Goal: Transaction & Acquisition: Purchase product/service

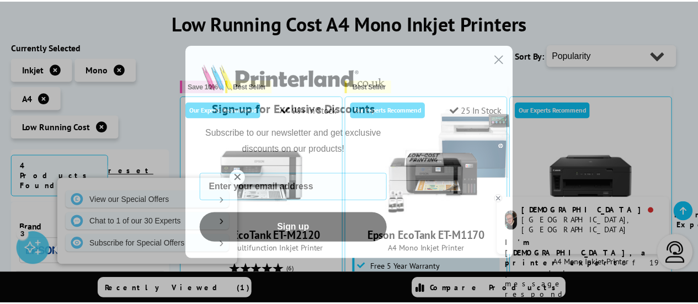
scroll to position [154, 0]
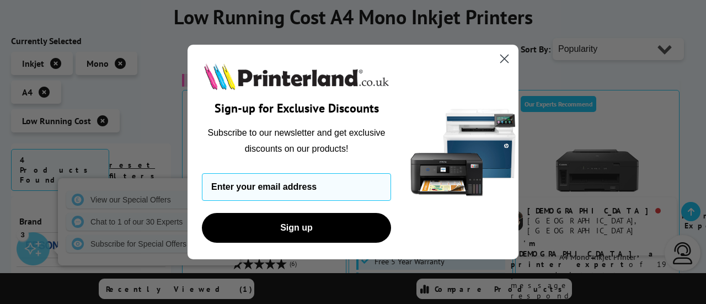
click at [503, 61] on circle "Close dialog" at bounding box center [504, 59] width 18 height 18
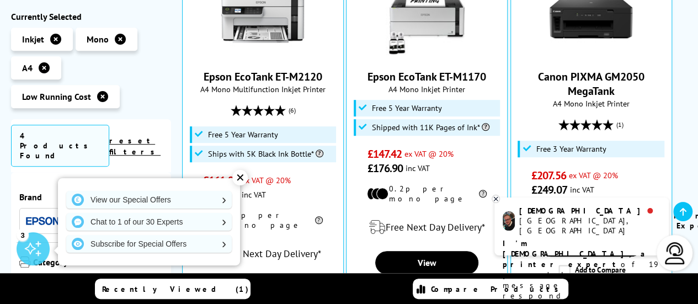
scroll to position [309, 0]
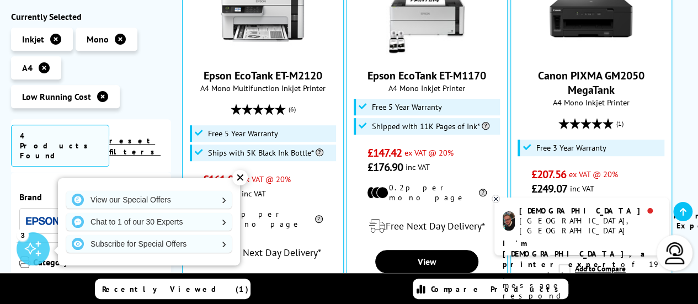
click at [236, 176] on div "✕" at bounding box center [239, 177] width 15 height 15
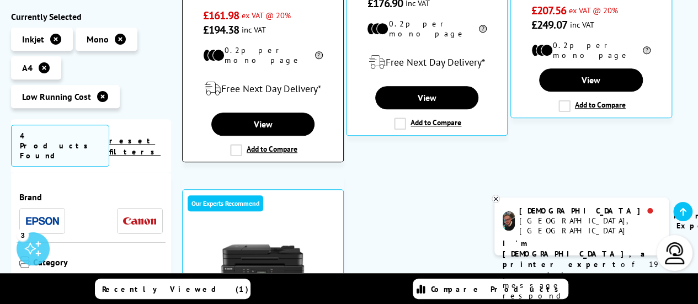
scroll to position [241, 0]
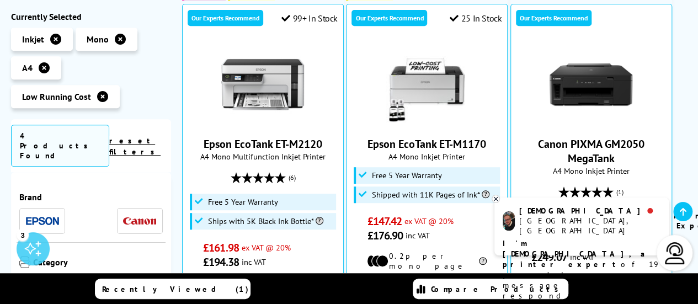
click at [54, 35] on icon at bounding box center [55, 39] width 11 height 11
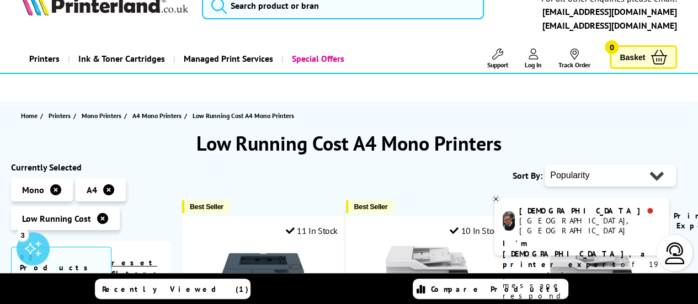
scroll to position [44, 0]
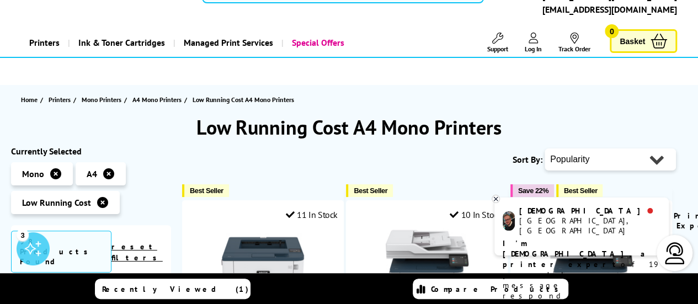
click at [566, 152] on select "Popularity Rating Price - Low to High Price - High to Low Running Costs - Low t…" at bounding box center [609, 159] width 131 height 22
select select "Price Ascending"
click at [544, 148] on select "Popularity Rating Price - Low to High Price - High to Low Running Costs - Low t…" at bounding box center [609, 159] width 131 height 22
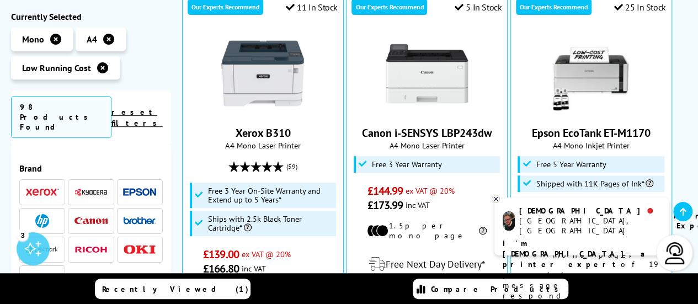
scroll to position [243, 0]
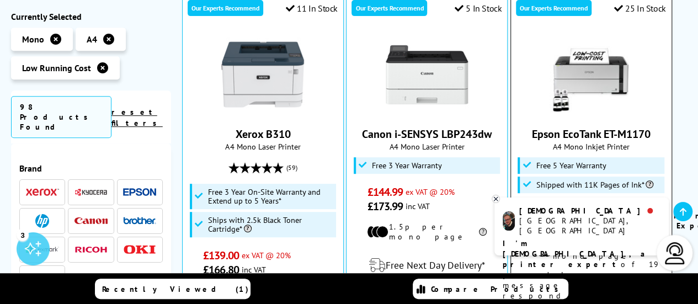
click at [594, 74] on img at bounding box center [590, 74] width 83 height 83
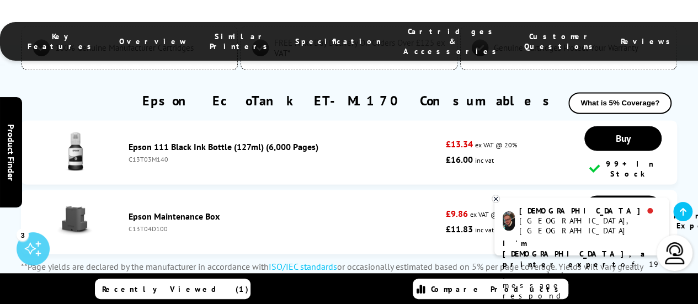
scroll to position [2846, 0]
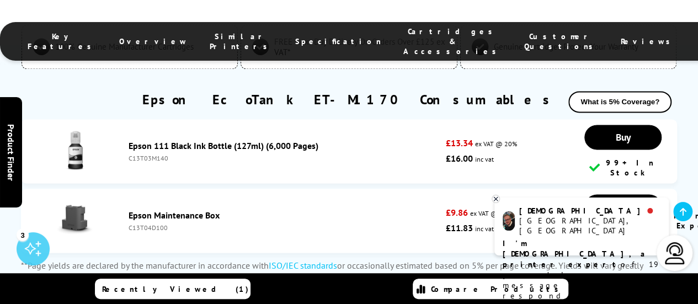
click at [162, 210] on link "Epson Maintenance Box" at bounding box center [174, 215] width 91 height 11
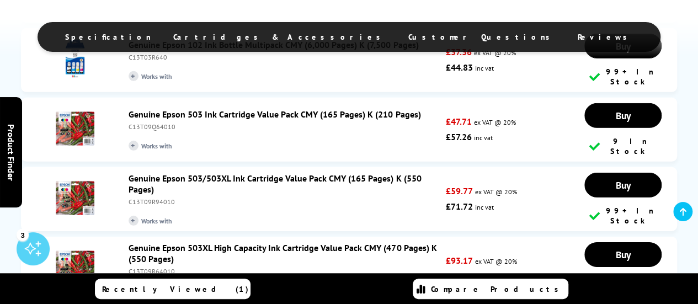
scroll to position [1628, 0]
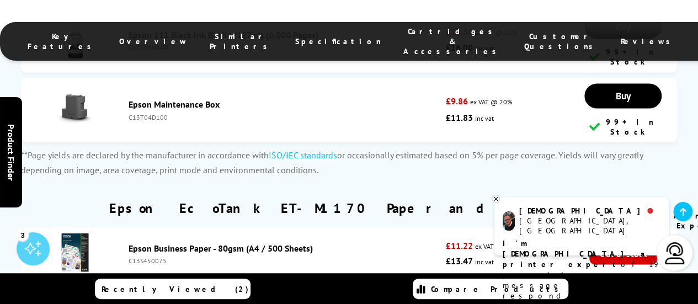
scroll to position [3001, 0]
